Goal: Task Accomplishment & Management: Manage account settings

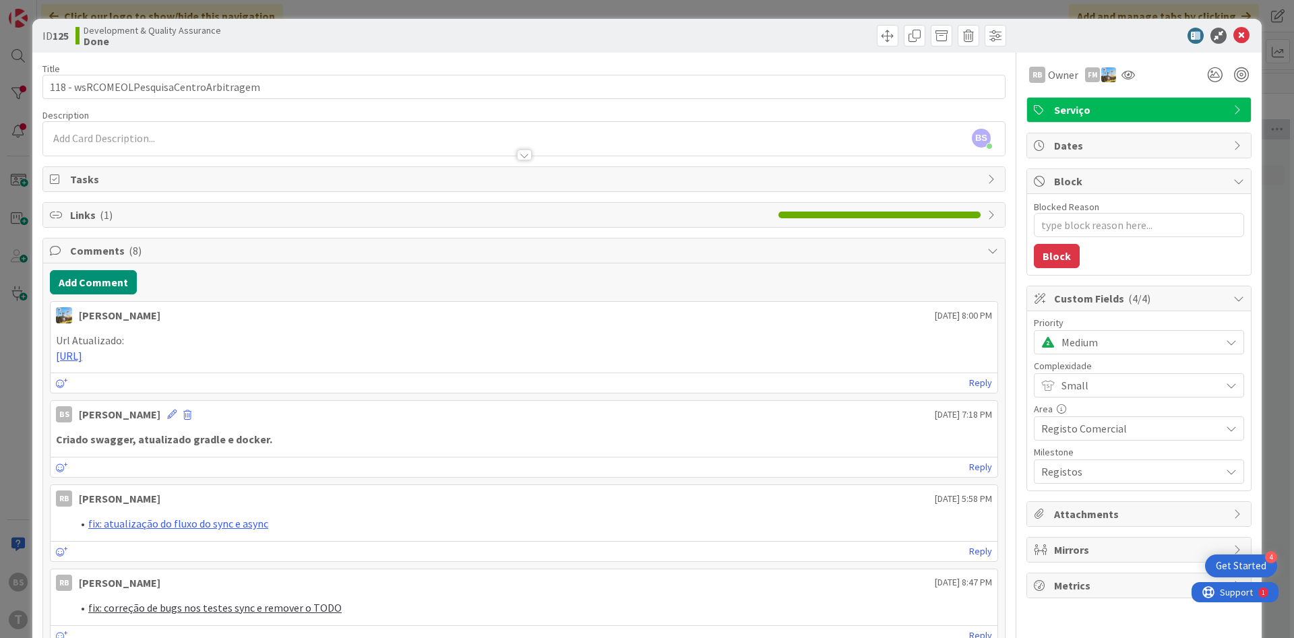
scroll to position [0, 254]
click at [1245, 36] on icon at bounding box center [1241, 36] width 16 height 16
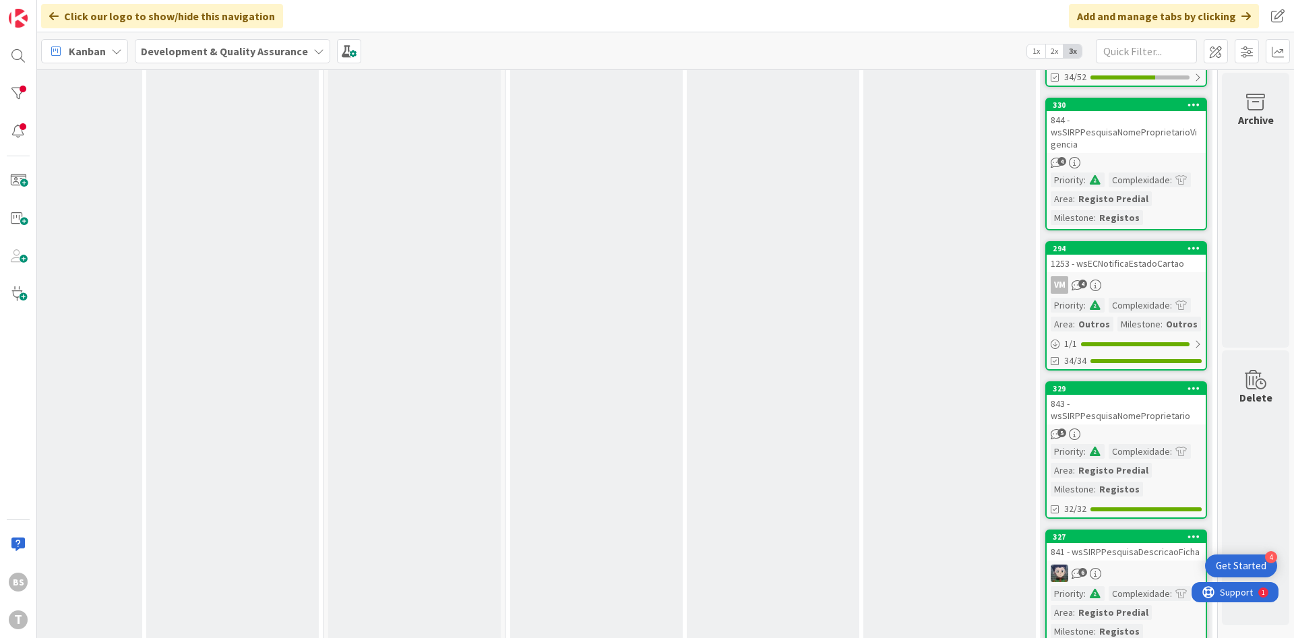
scroll to position [805, 254]
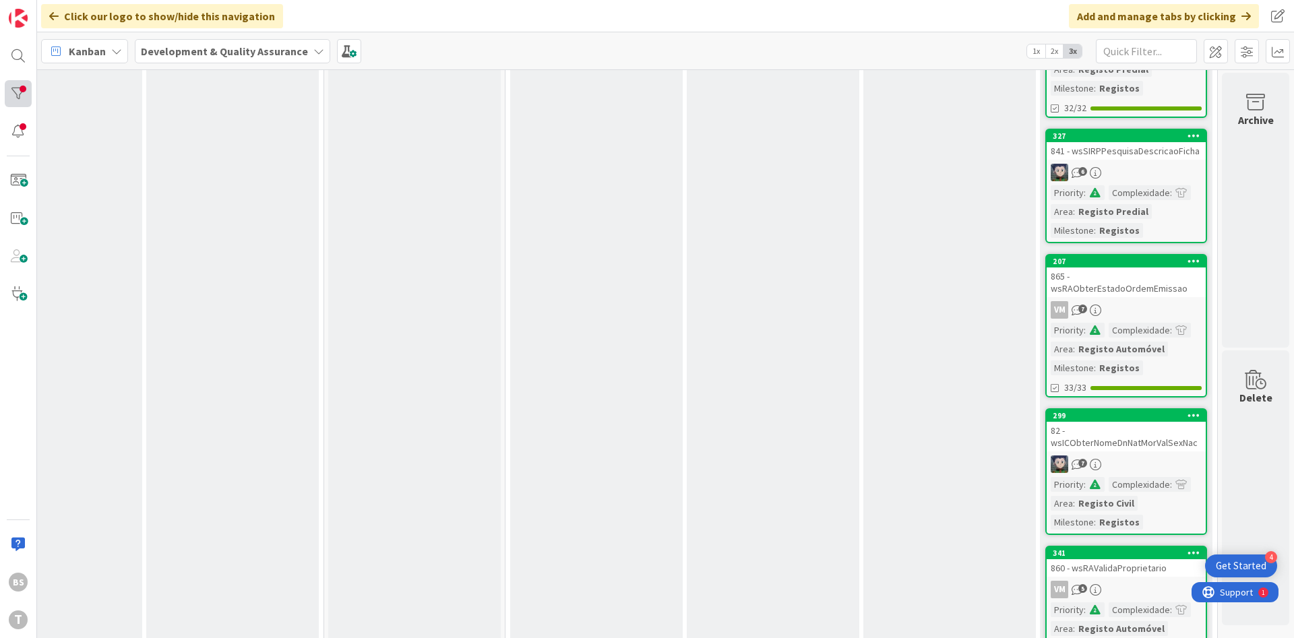
click at [21, 97] on div at bounding box center [18, 93] width 27 height 27
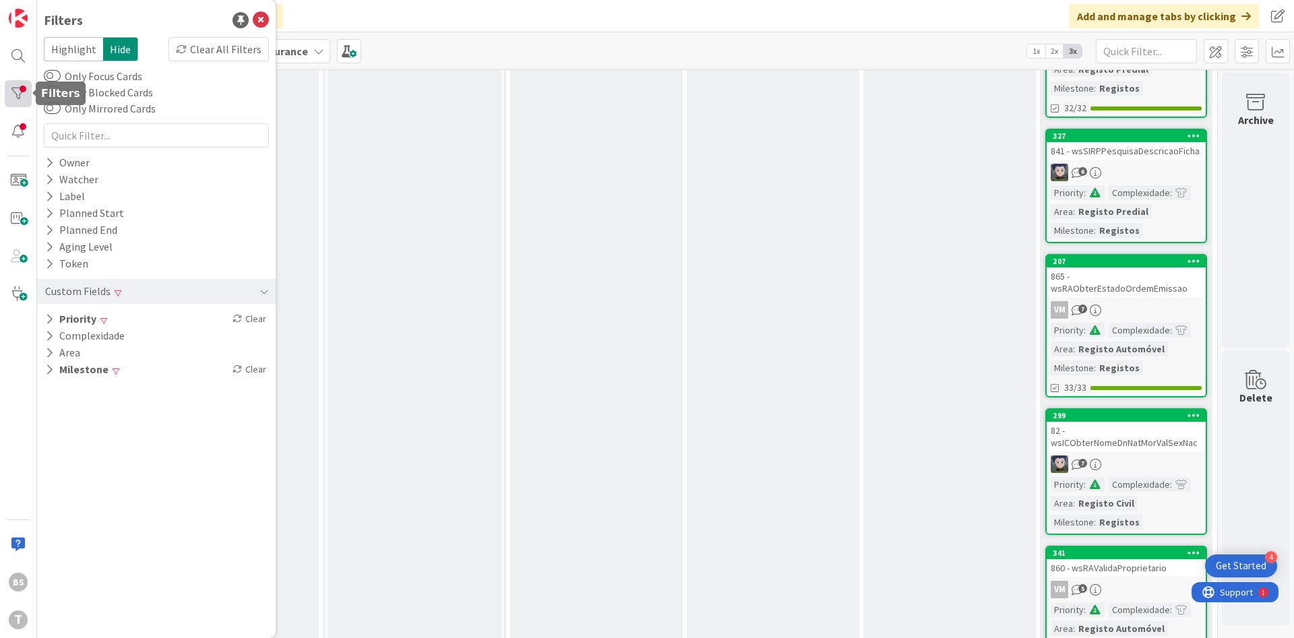
scroll to position [0, 254]
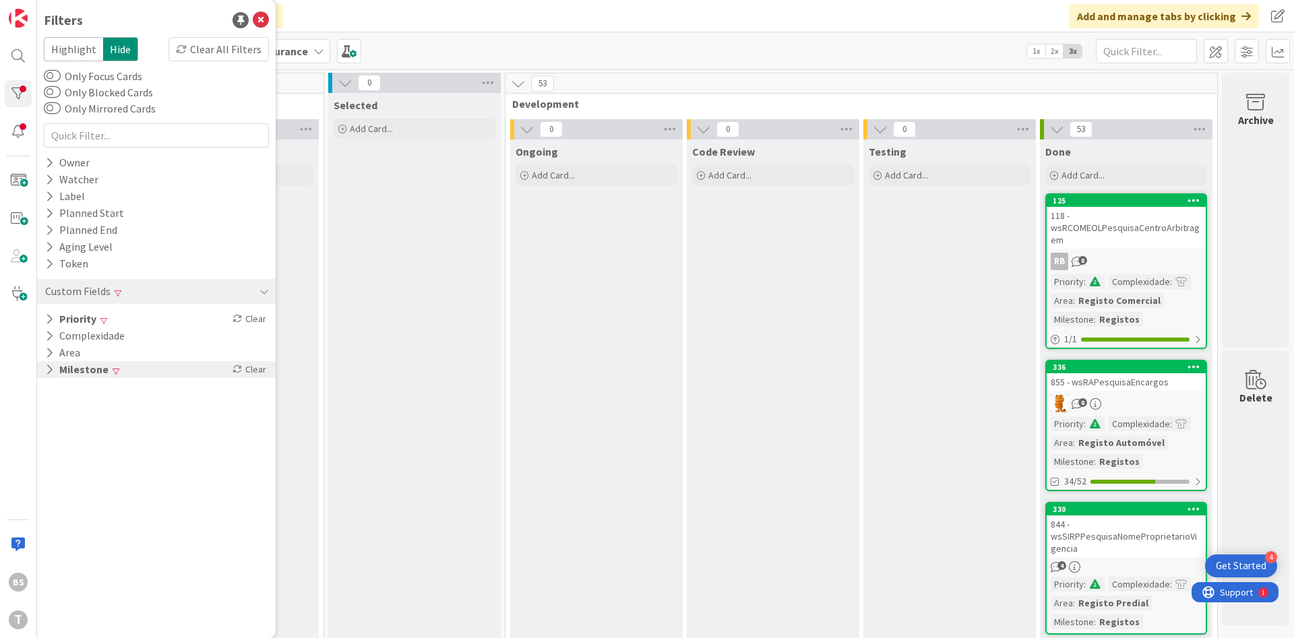
click at [83, 376] on button "Milestone" at bounding box center [77, 369] width 66 height 17
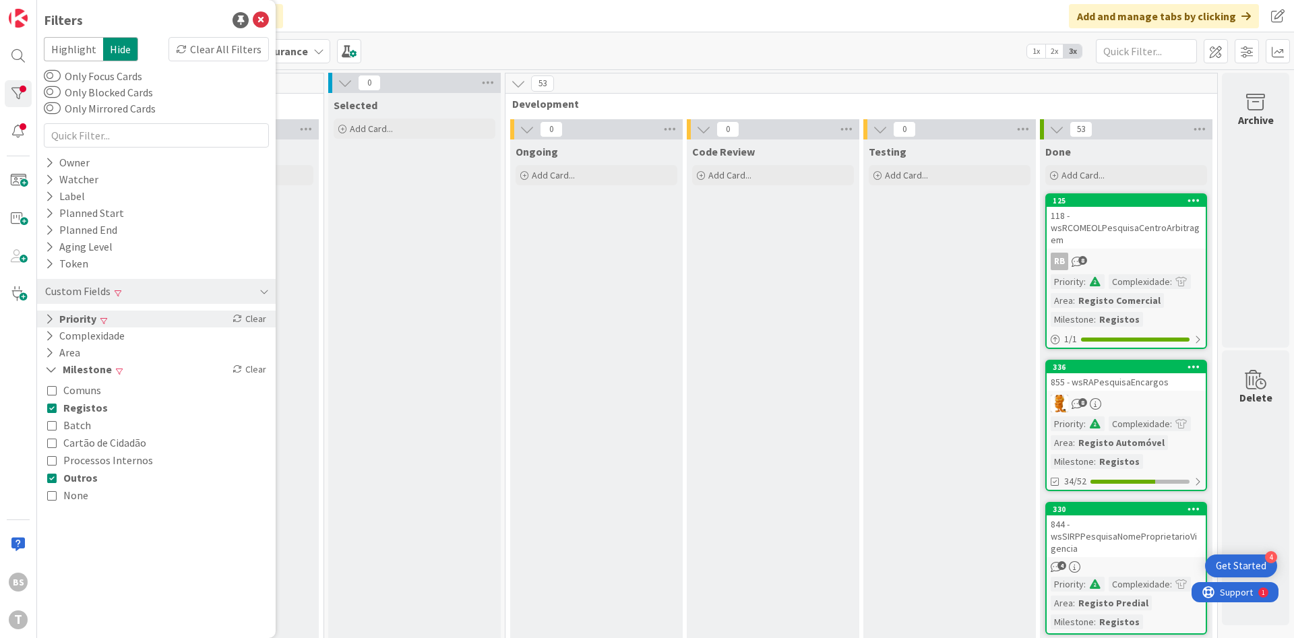
click at [112, 319] on div "Priority Clear" at bounding box center [156, 319] width 239 height 17
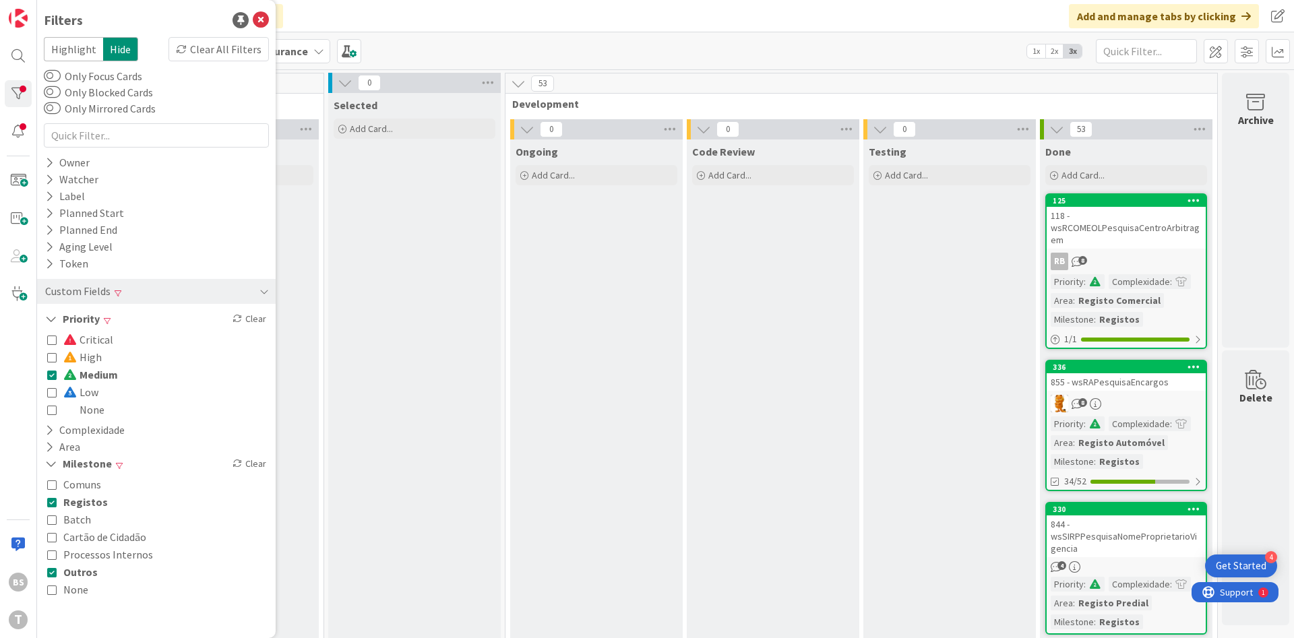
click at [93, 357] on span "High" at bounding box center [82, 357] width 38 height 18
click at [54, 374] on icon at bounding box center [51, 374] width 9 height 9
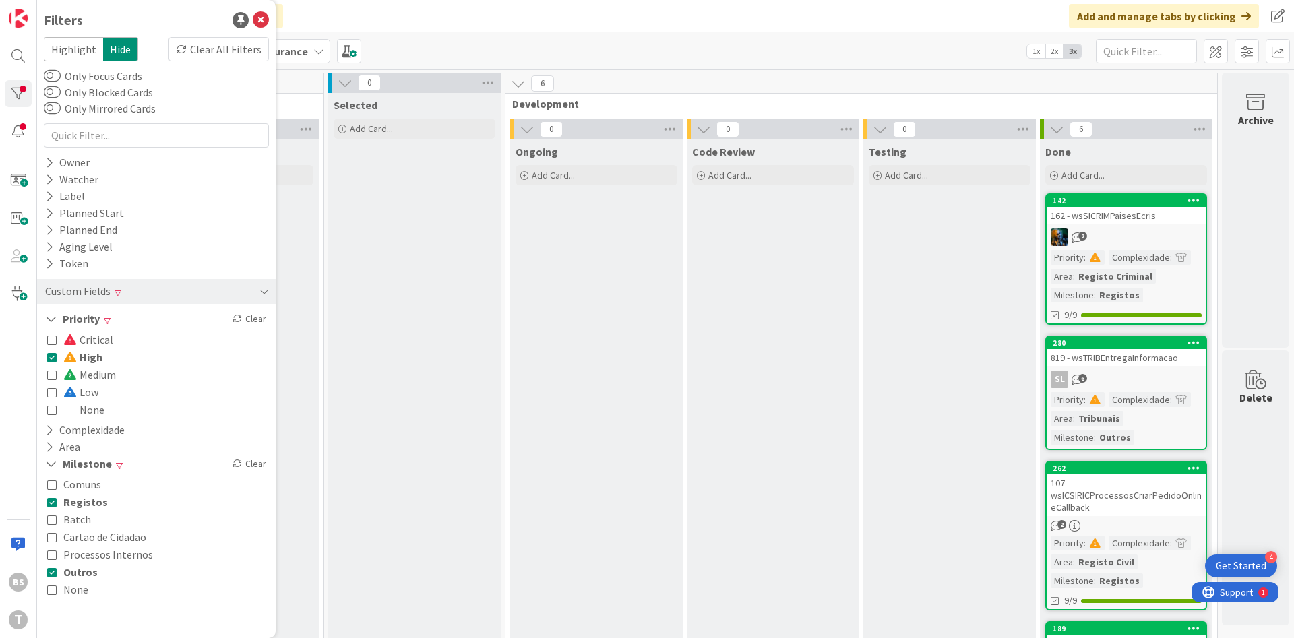
click at [57, 379] on button "Medium" at bounding box center [81, 375] width 69 height 18
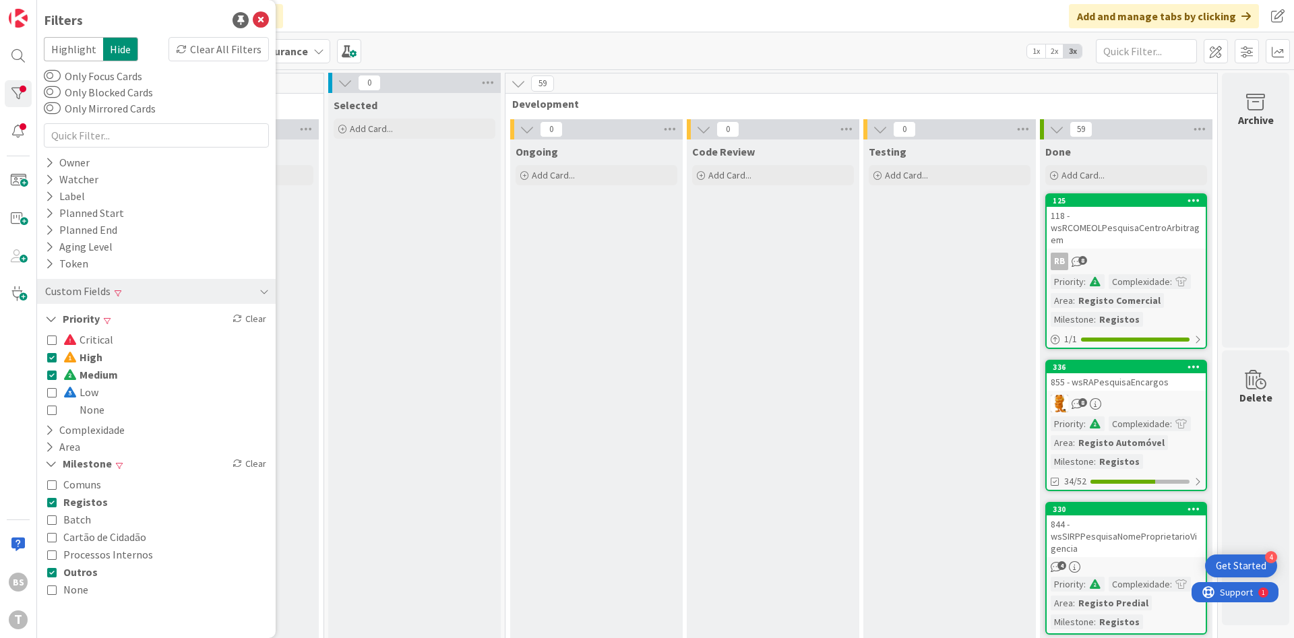
click at [46, 379] on div "Critical High Medium Low None" at bounding box center [156, 374] width 225 height 94
click at [52, 379] on icon at bounding box center [51, 374] width 9 height 9
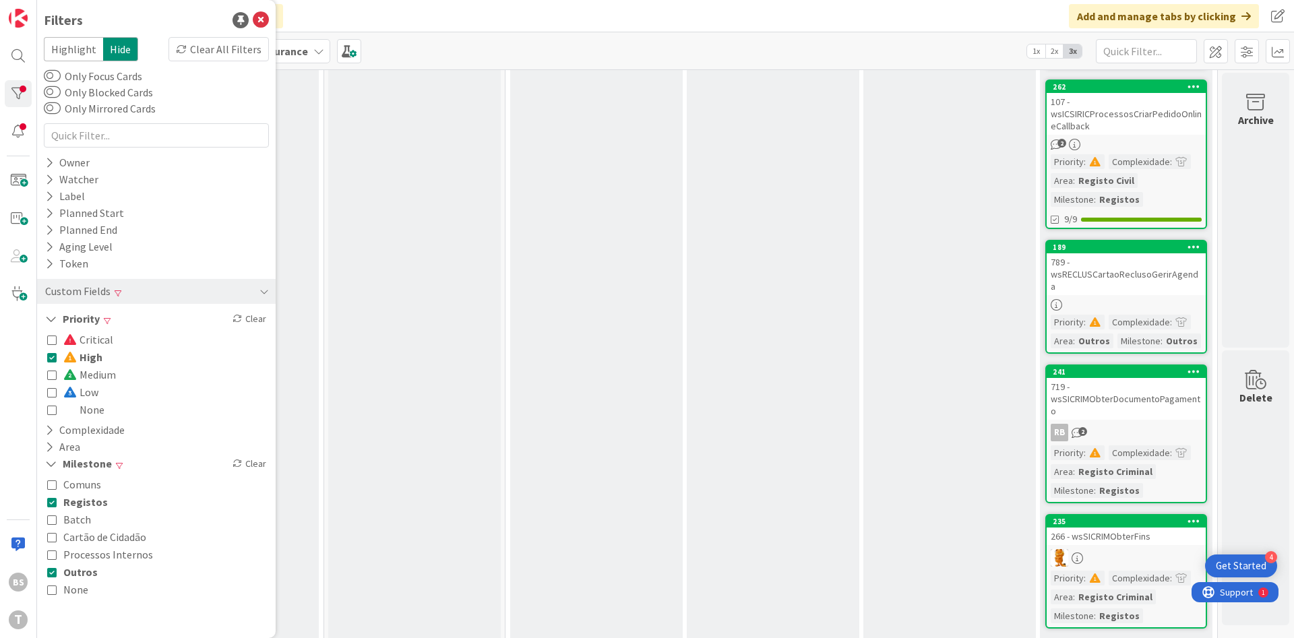
scroll to position [385, 254]
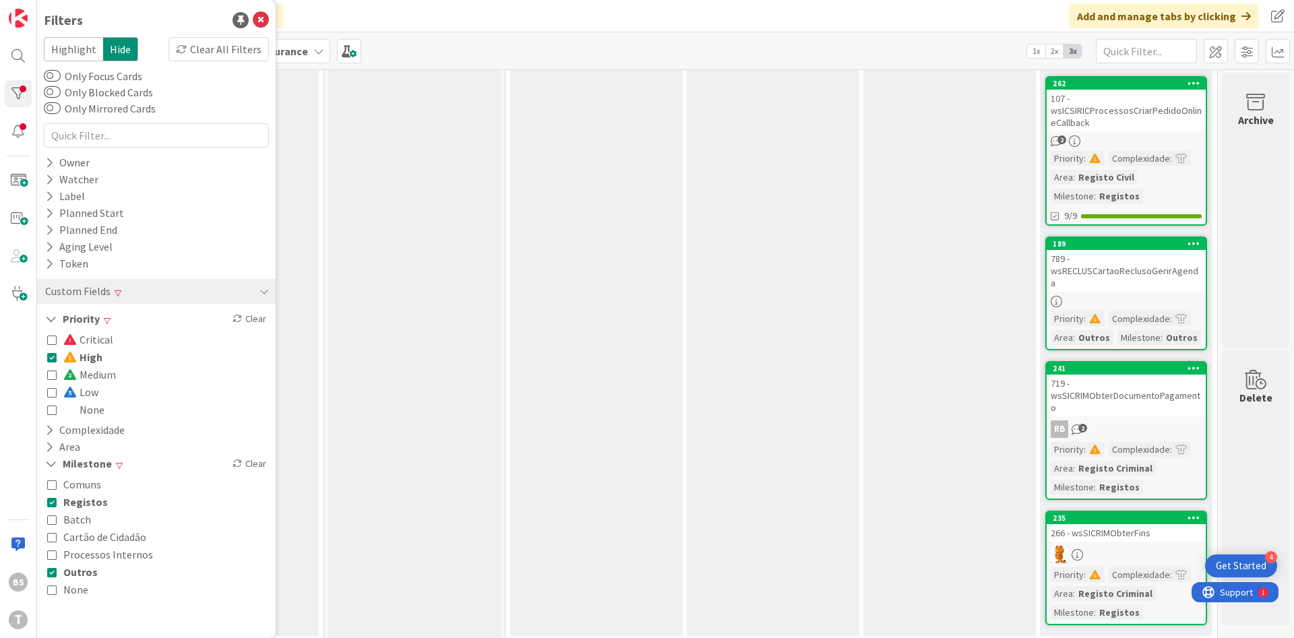
click at [53, 363] on button "High" at bounding box center [74, 357] width 55 height 18
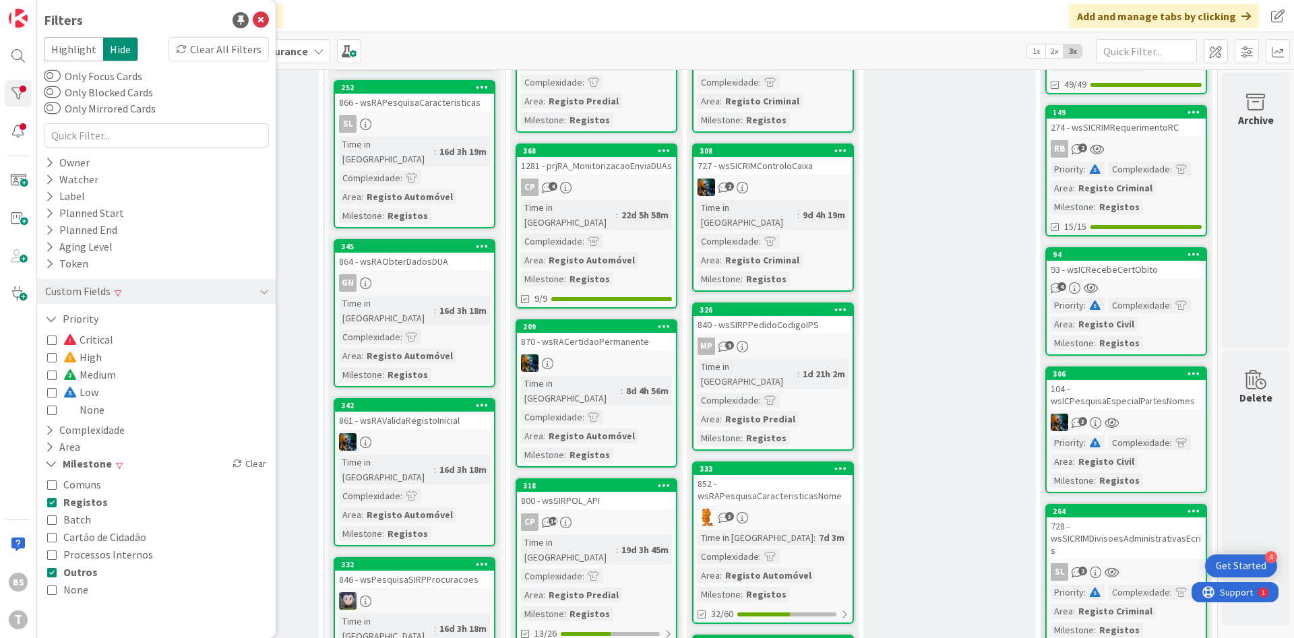
click at [54, 391] on icon at bounding box center [51, 391] width 9 height 9
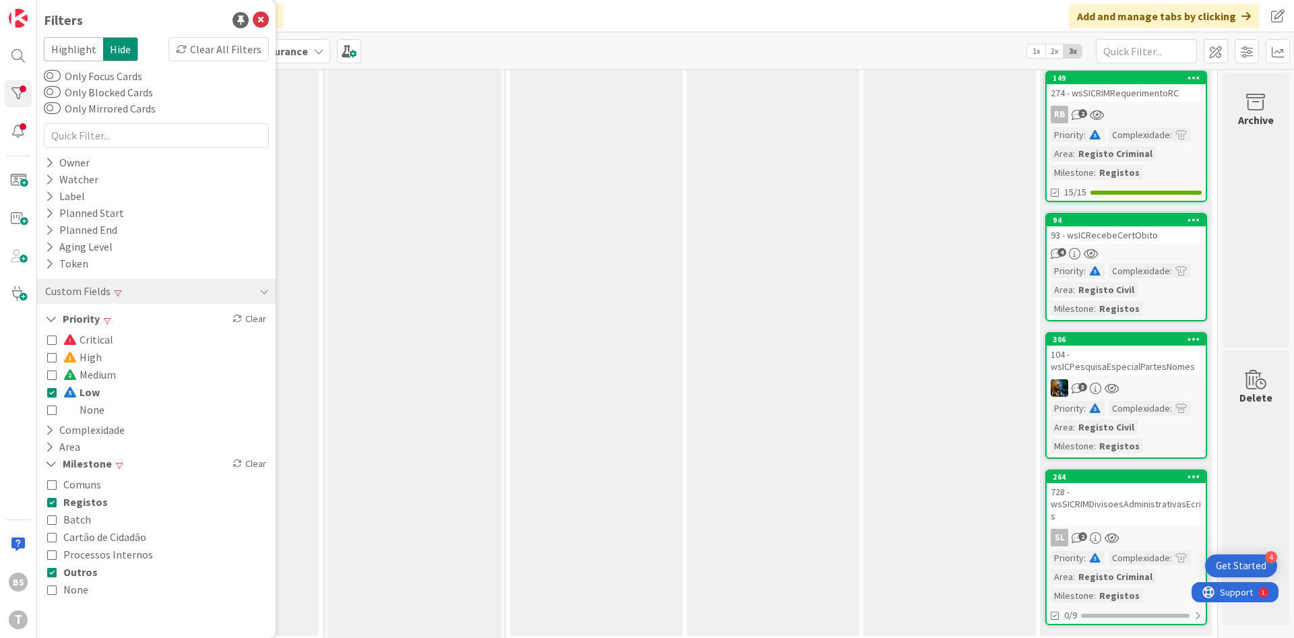
scroll to position [0, 254]
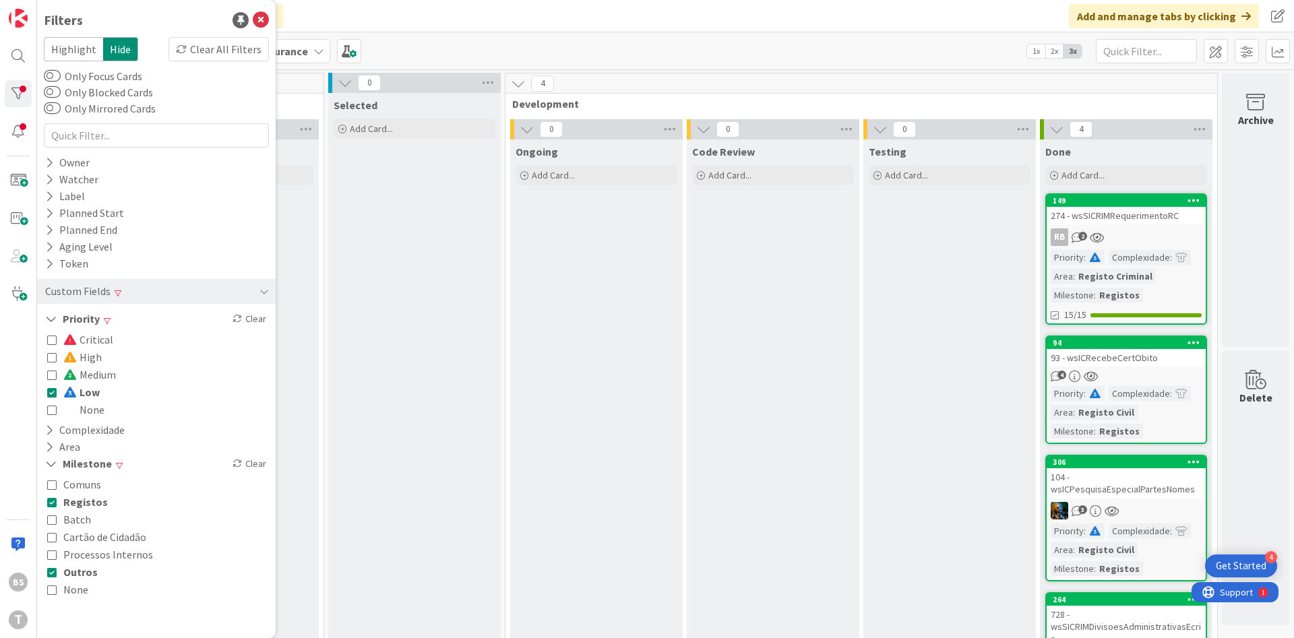
click at [1127, 224] on link "149 274 - wsSICRIMRequerimentoRC RB 2 Priority : Complexidade : Area : Registo …" at bounding box center [1126, 258] width 162 height 131
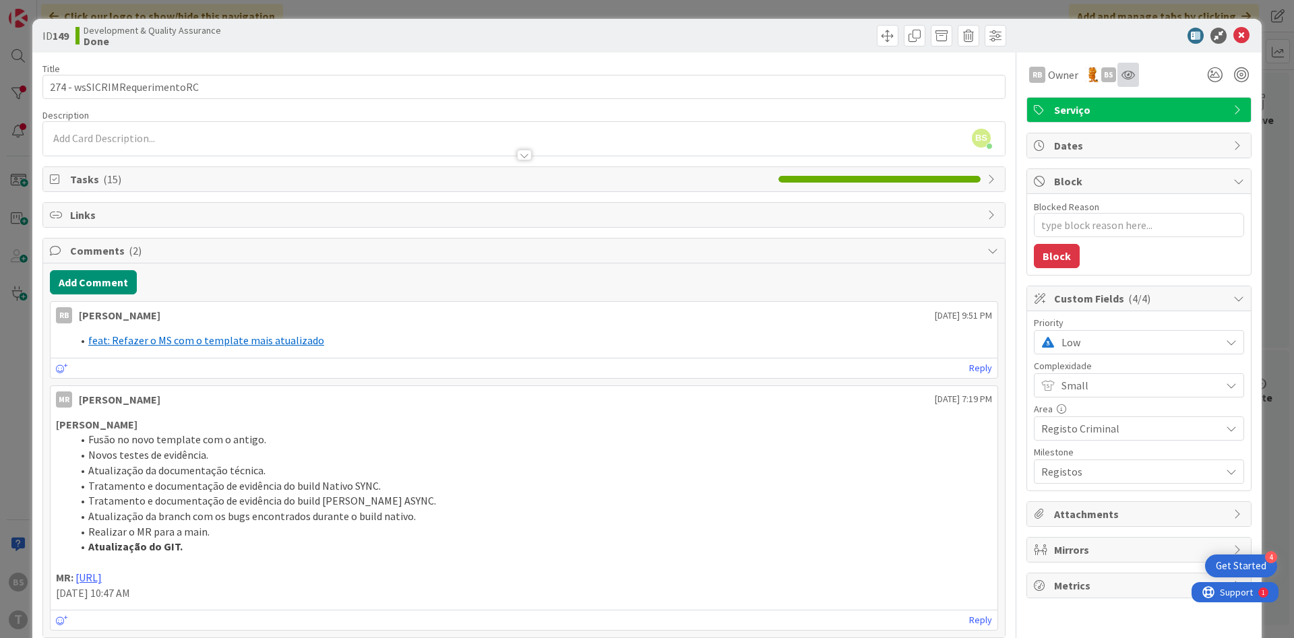
click at [1127, 80] on div at bounding box center [1128, 75] width 22 height 24
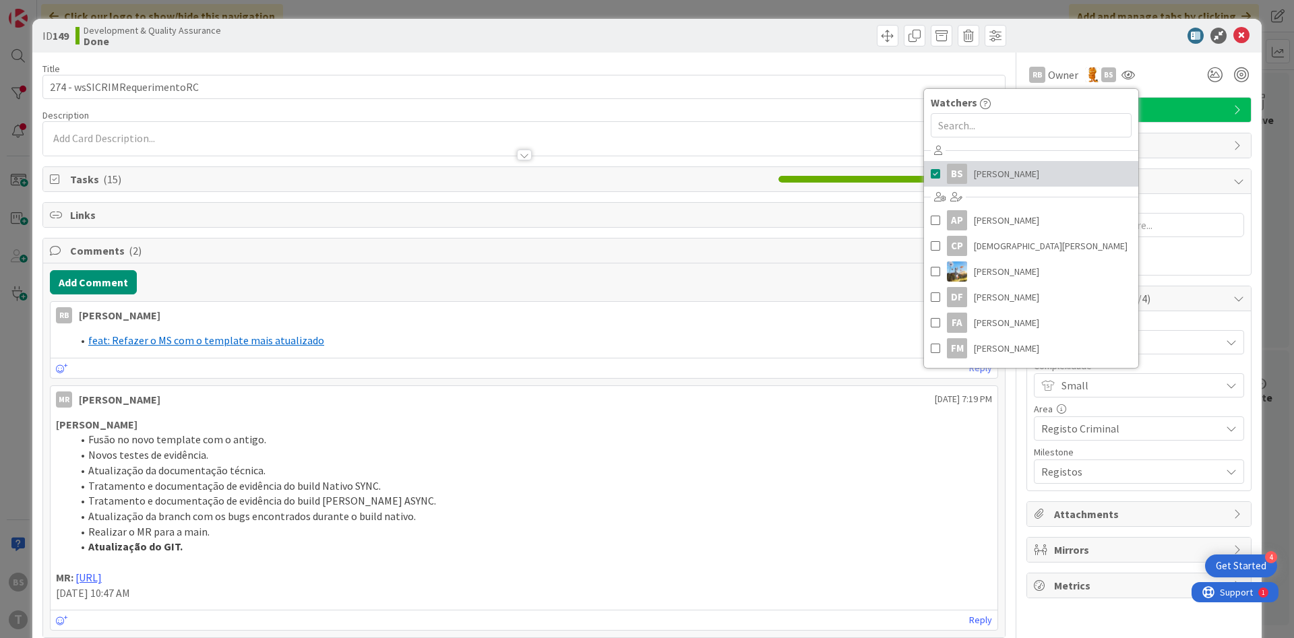
click at [1032, 175] on link "BS [PERSON_NAME]" at bounding box center [1031, 174] width 214 height 26
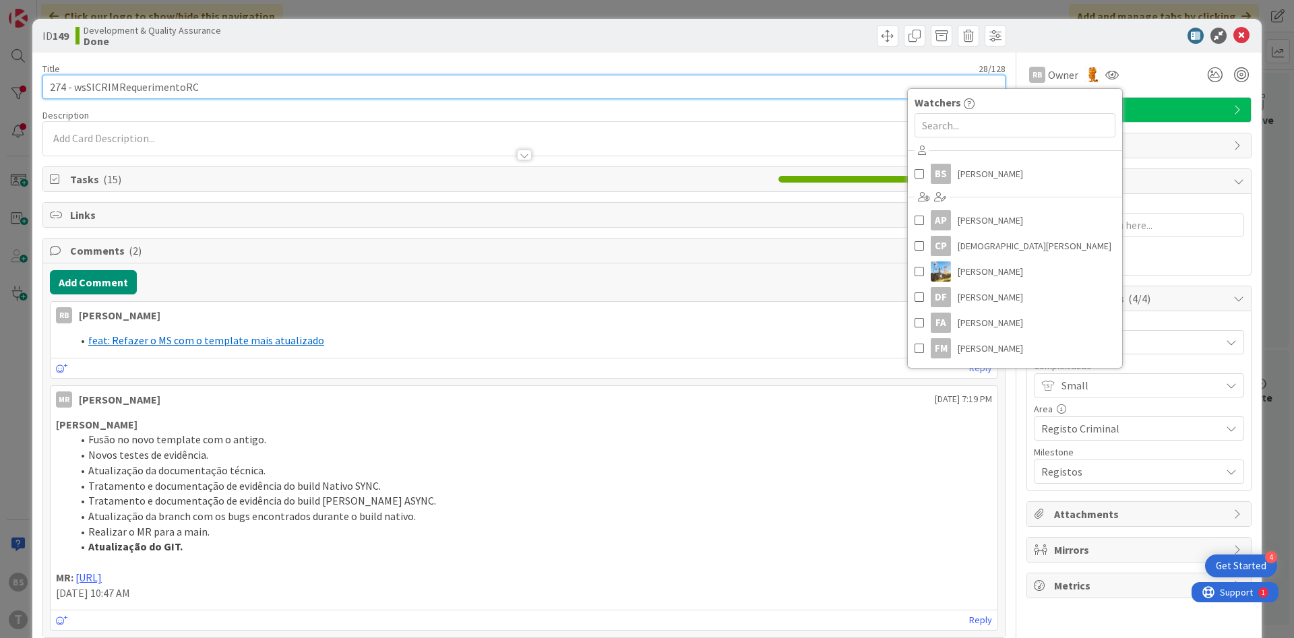
click at [369, 94] on input "274 - wsSICRIMRequerimentoRC" at bounding box center [523, 87] width 963 height 24
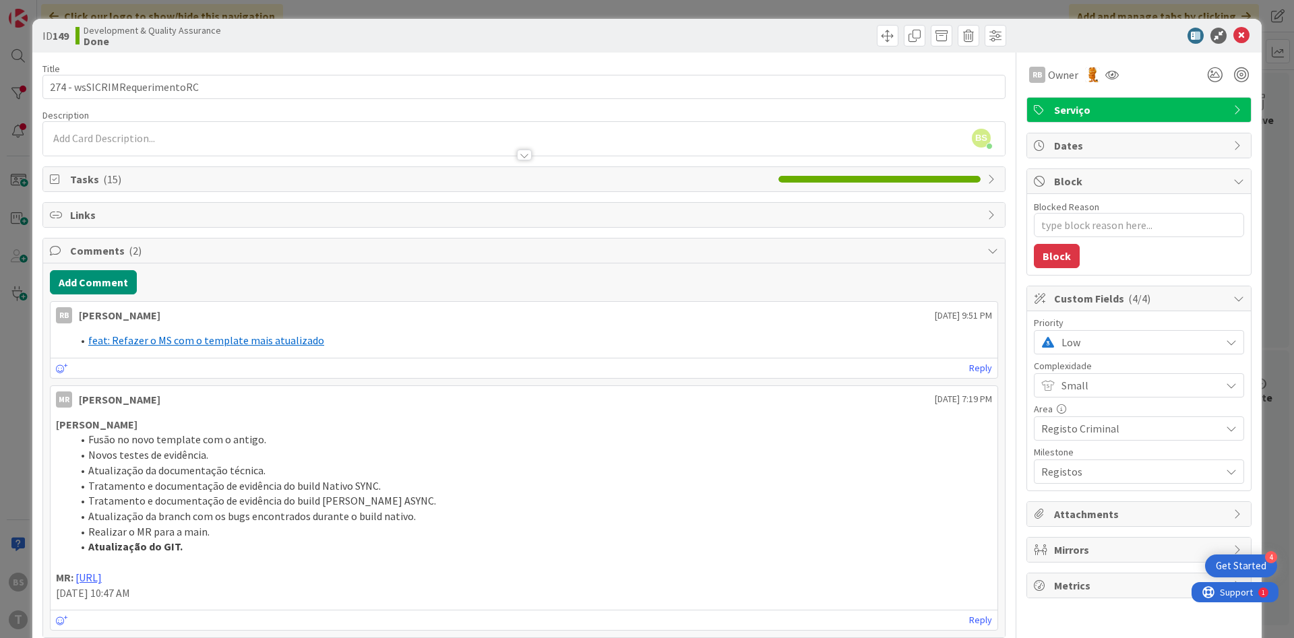
click at [1081, 349] on span "Low" at bounding box center [1137, 342] width 152 height 19
click at [1087, 399] on span "Critical" at bounding box center [1157, 399] width 156 height 20
click at [117, 273] on button "Add Comment" at bounding box center [93, 282] width 87 height 24
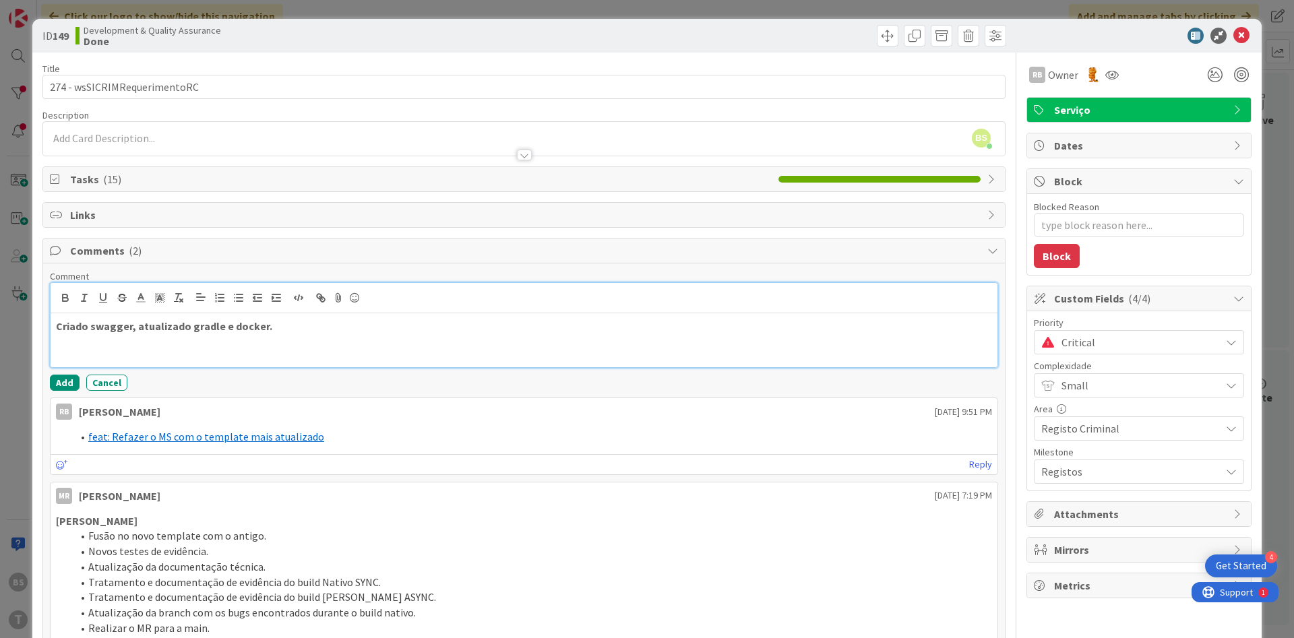
click at [115, 330] on strong "Criado swagger, atualizado gradle e docker." at bounding box center [164, 325] width 216 height 13
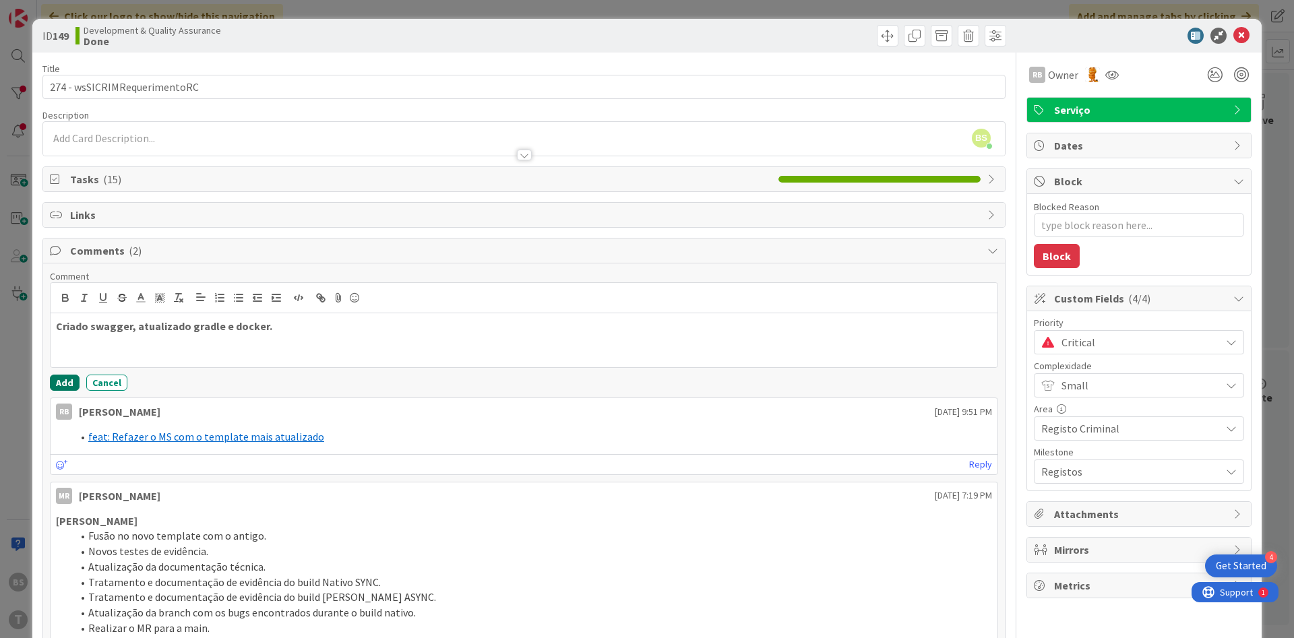
click at [67, 379] on button "Add" at bounding box center [65, 383] width 30 height 16
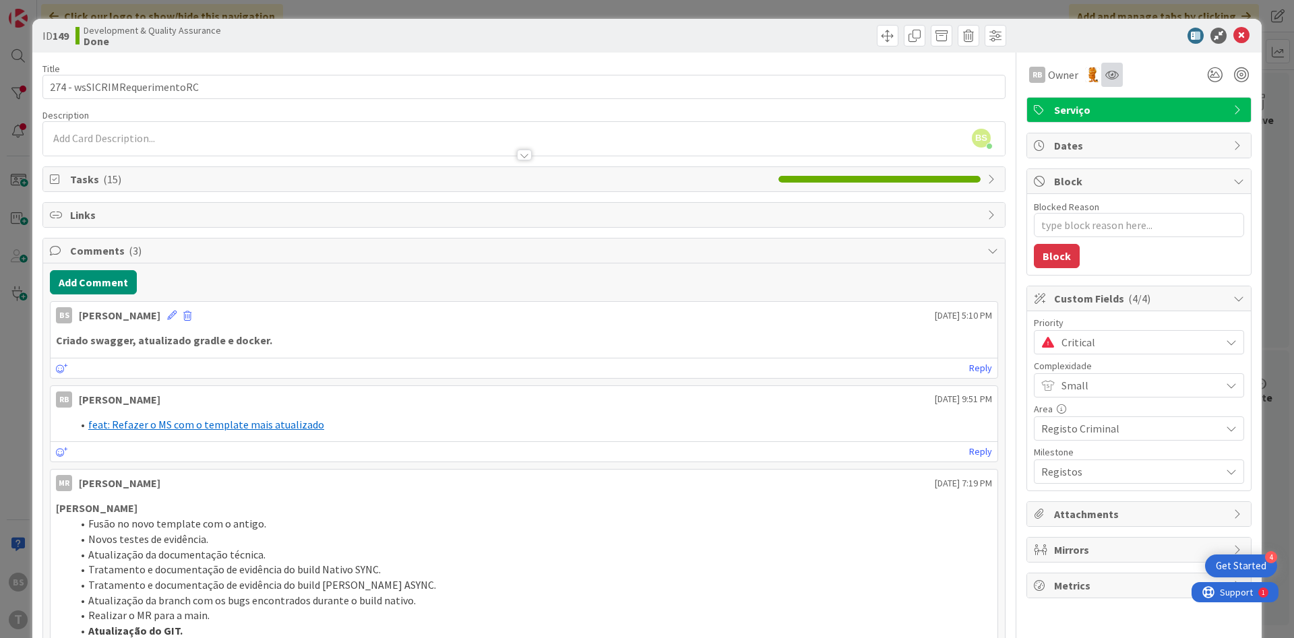
click at [1120, 78] on div at bounding box center [1112, 75] width 22 height 24
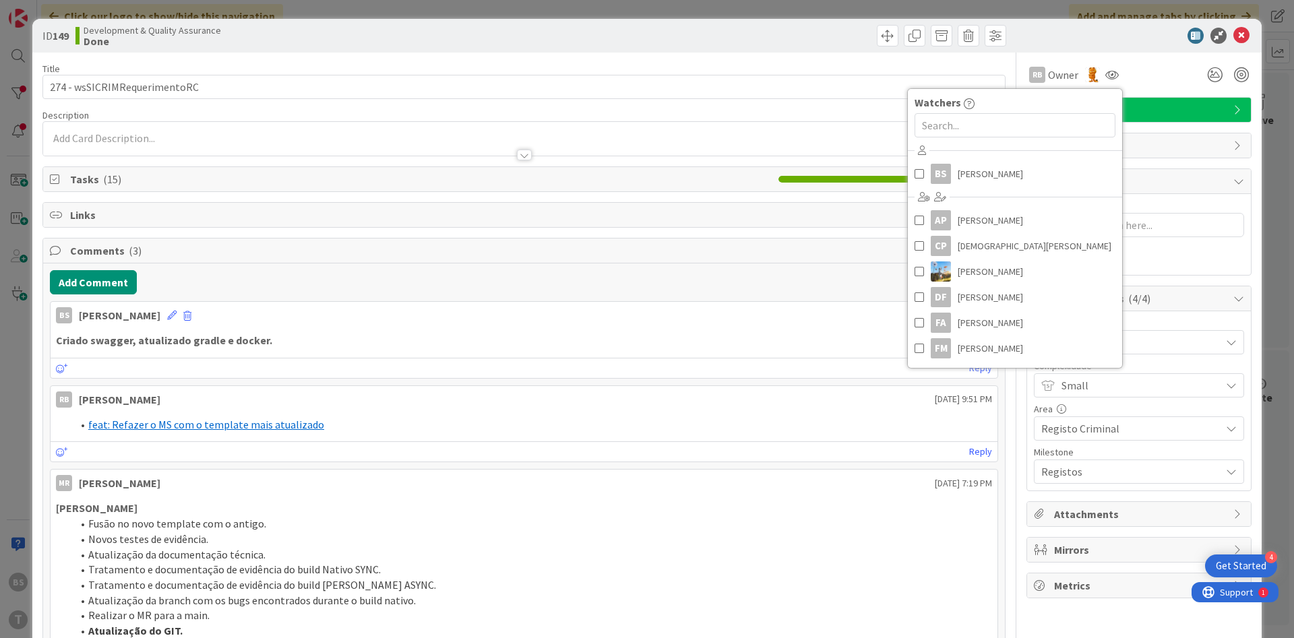
click at [1122, 46] on div "ID 149 Development & Quality Assurance Done" at bounding box center [646, 36] width 1229 height 34
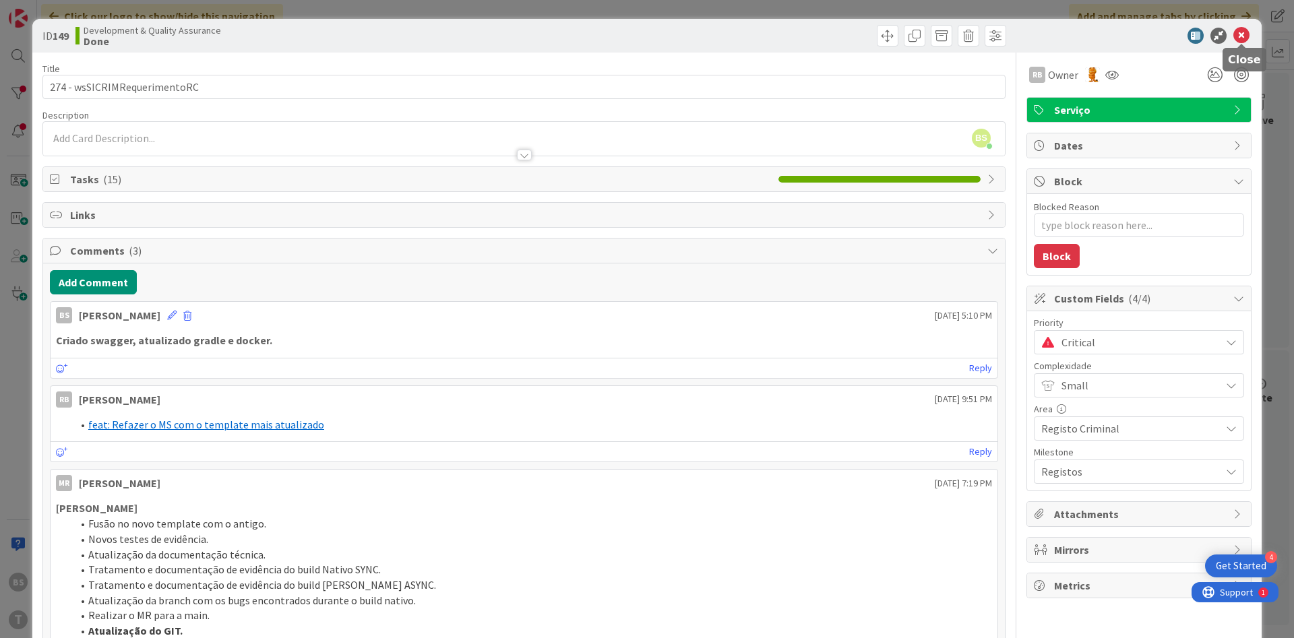
click at [1239, 29] on icon at bounding box center [1241, 36] width 16 height 16
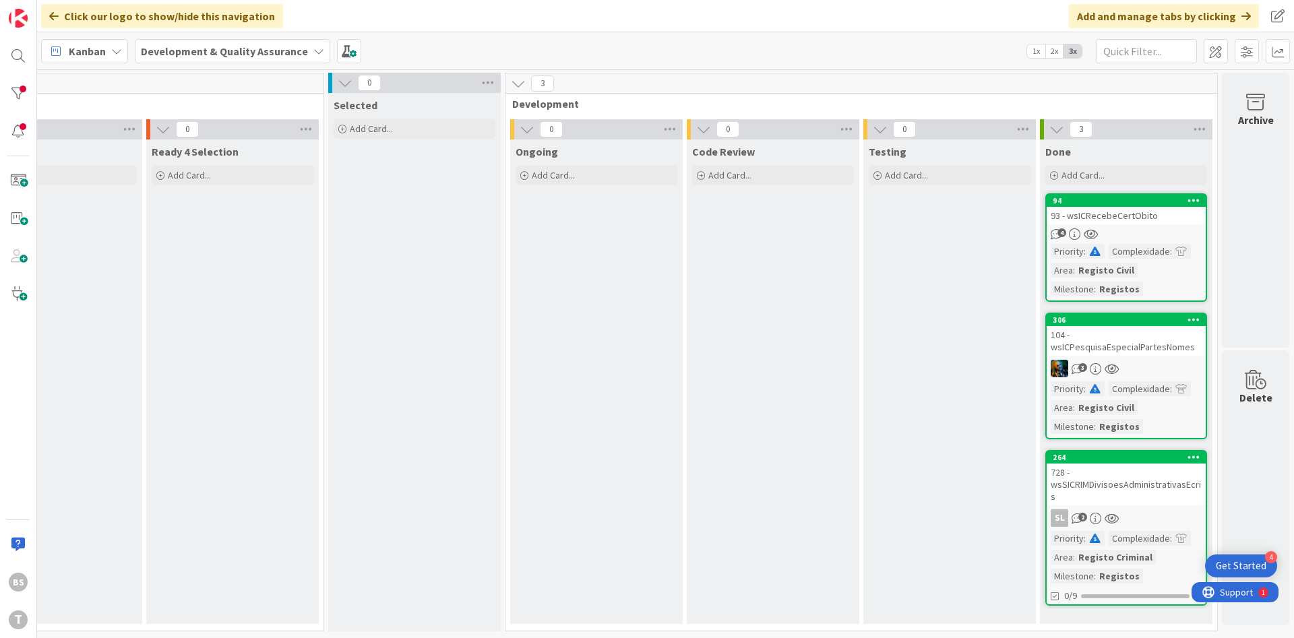
click at [1105, 206] on div "94" at bounding box center [1125, 201] width 159 height 12
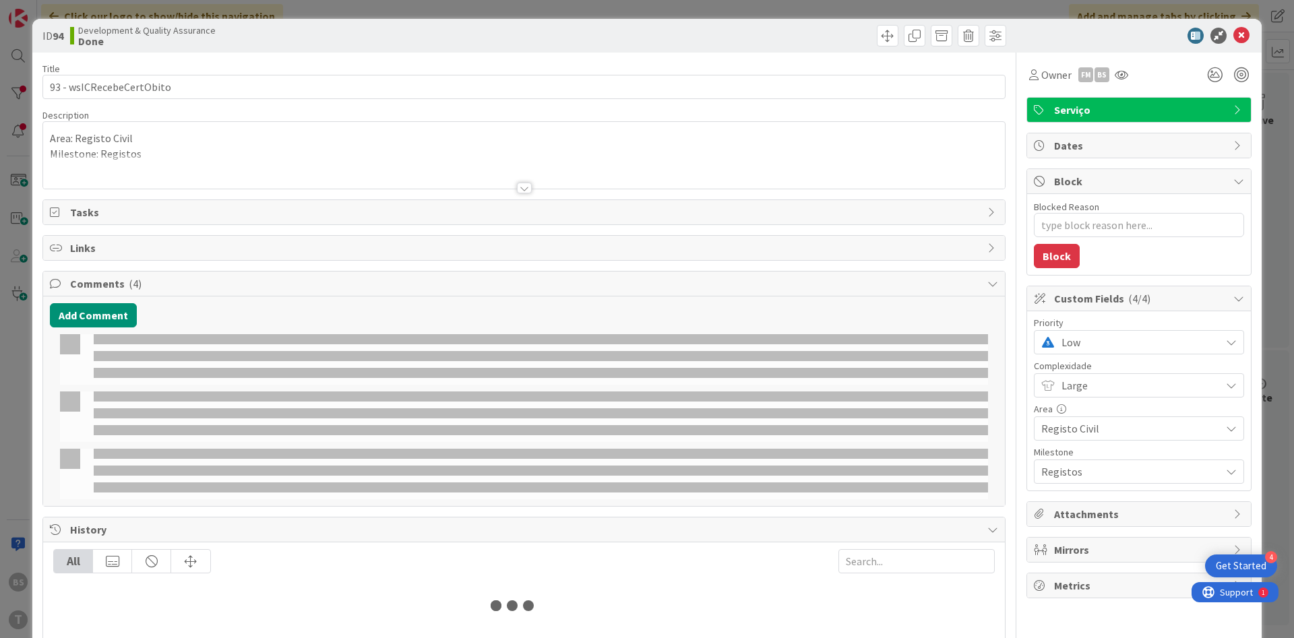
type textarea "x"
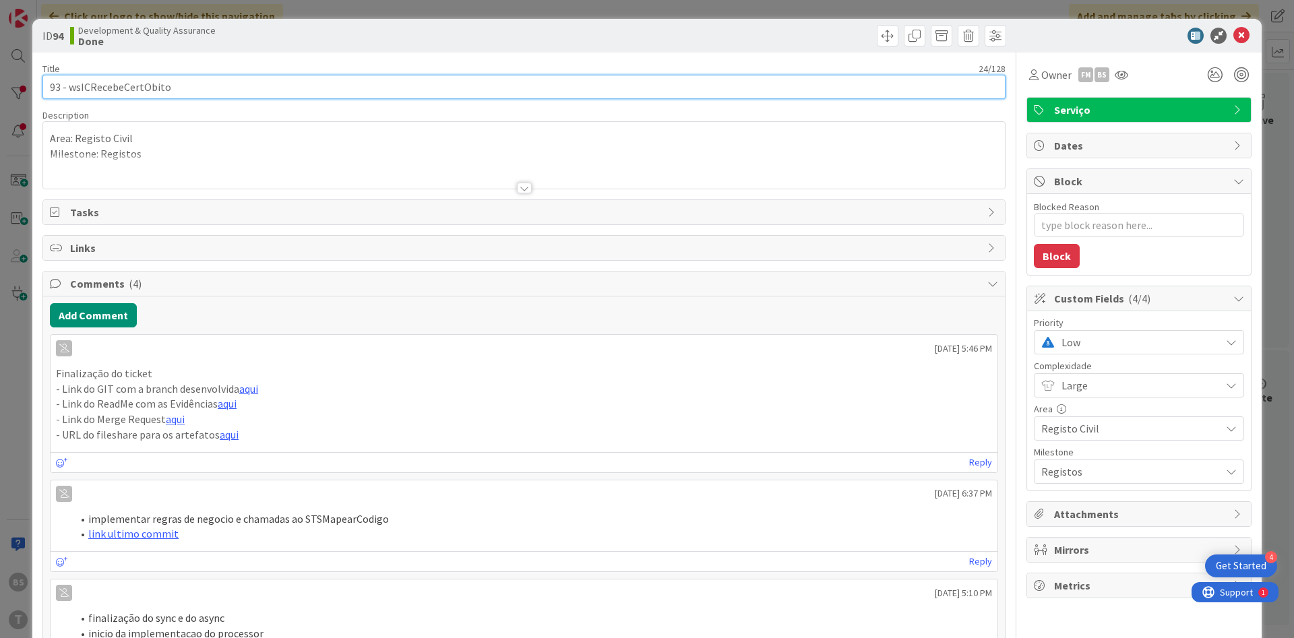
click at [140, 80] on input "93 - wsICRecebeCertObito" at bounding box center [523, 87] width 963 height 24
click at [125, 87] on input "93 - wsICRecebeCertObito" at bounding box center [523, 87] width 963 height 24
click at [167, 95] on input "93 - wsICRecebeCertObito" at bounding box center [523, 87] width 963 height 24
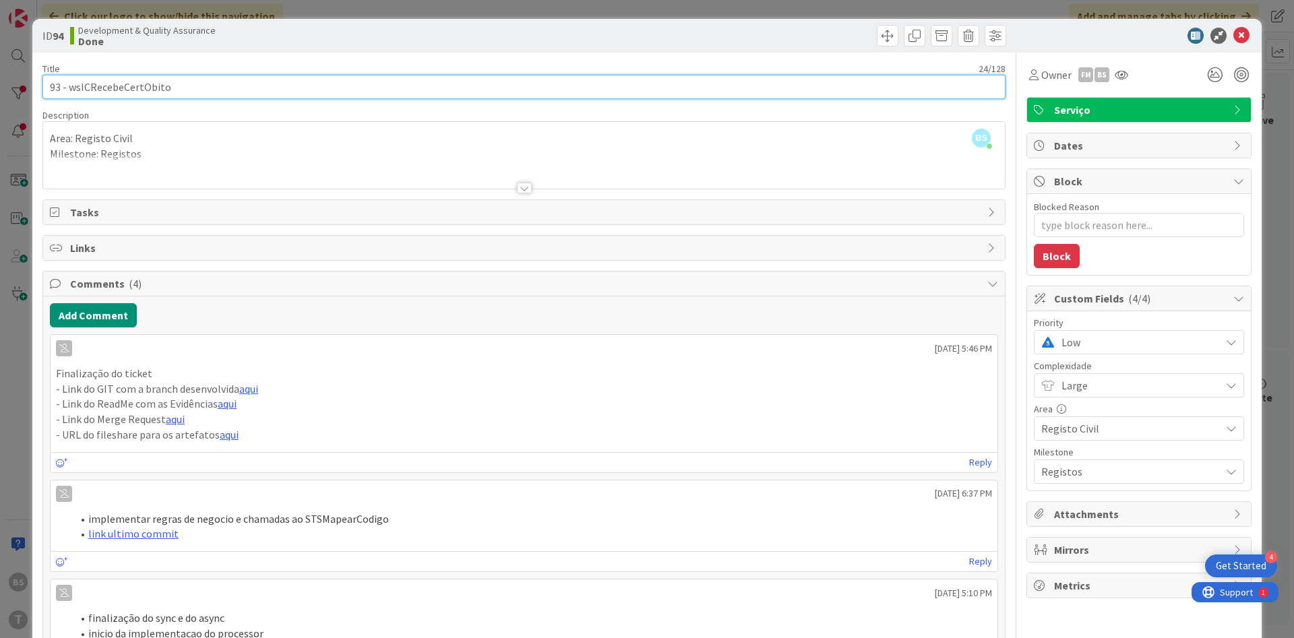
click at [153, 84] on input "93 - wsICRecebeCertObito" at bounding box center [523, 87] width 963 height 24
click at [150, 89] on input "93 - wsICRecebeCertObito" at bounding box center [523, 87] width 963 height 24
